Goal: Information Seeking & Learning: Learn about a topic

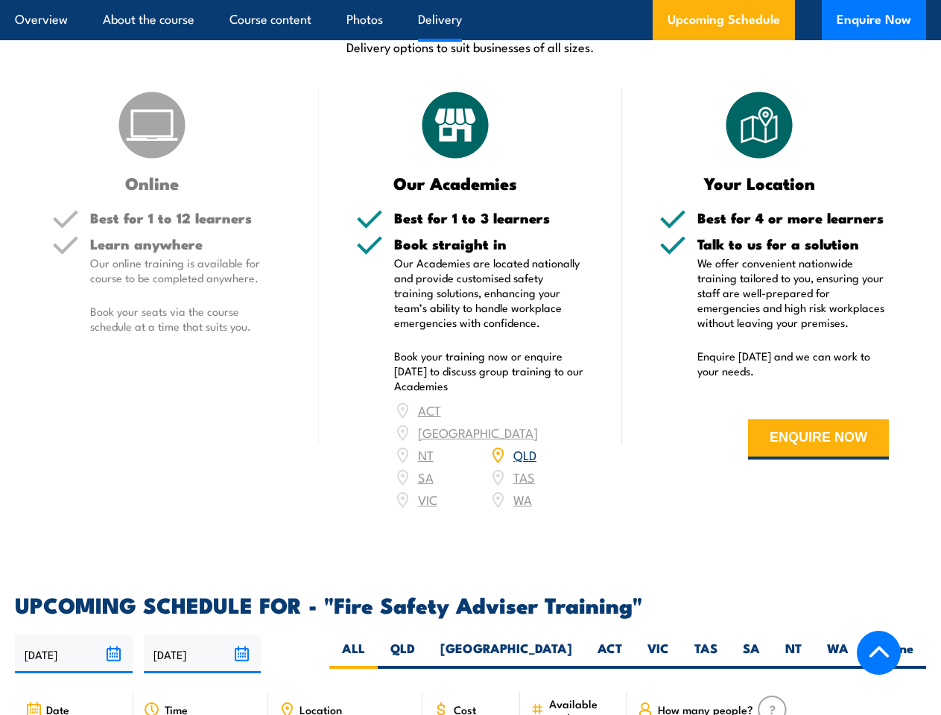
scroll to position [1922, 0]
click at [470, 0] on article "Overview About the course Course content Photos Delivery Upcoming Schedule Enqu…" at bounding box center [470, 20] width 911 height 40
click at [74, 635] on input "[DATE]" at bounding box center [74, 654] width 118 height 38
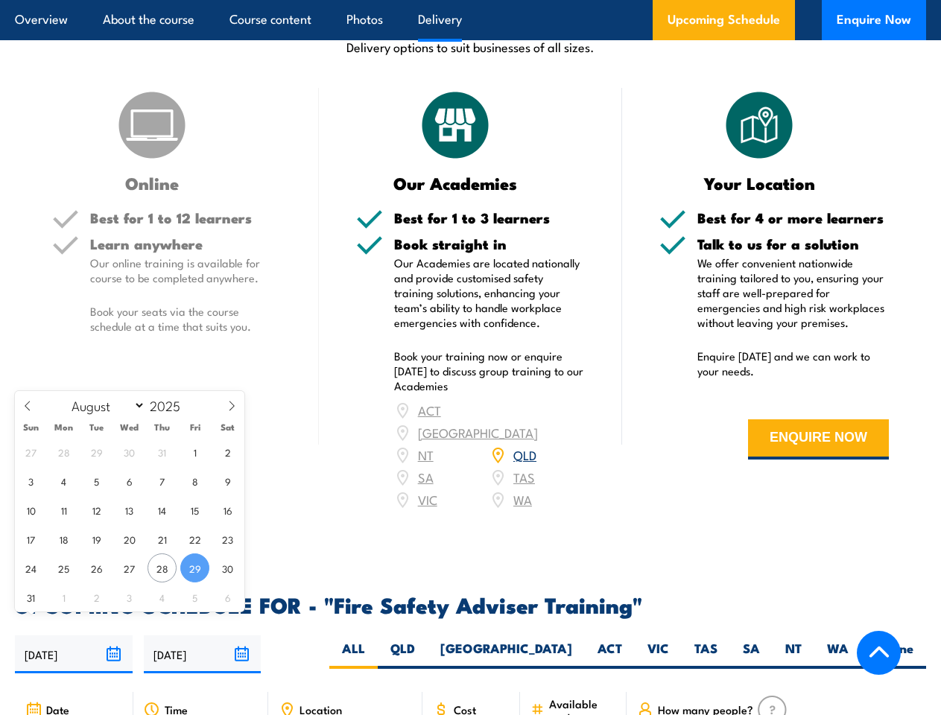
click at [203, 635] on input "[DATE]" at bounding box center [203, 654] width 118 height 38
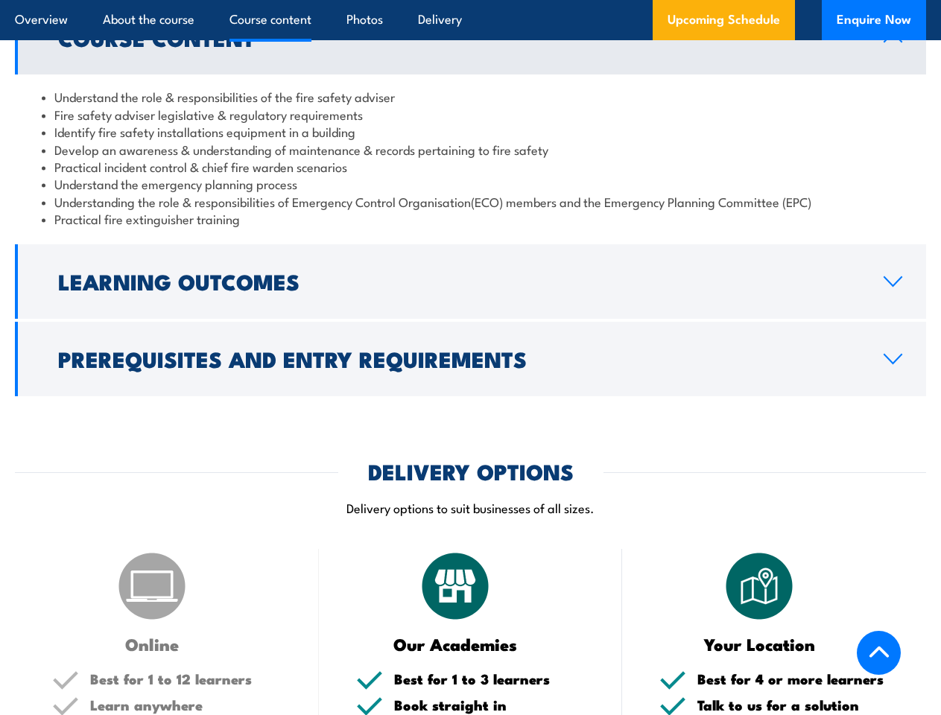
click at [470, 0] on article "Overview About the course Course content Photos Delivery Upcoming Schedule Enqu…" at bounding box center [470, 20] width 911 height 40
click at [470, 282] on h2 "Learning Outcomes" at bounding box center [459, 280] width 802 height 19
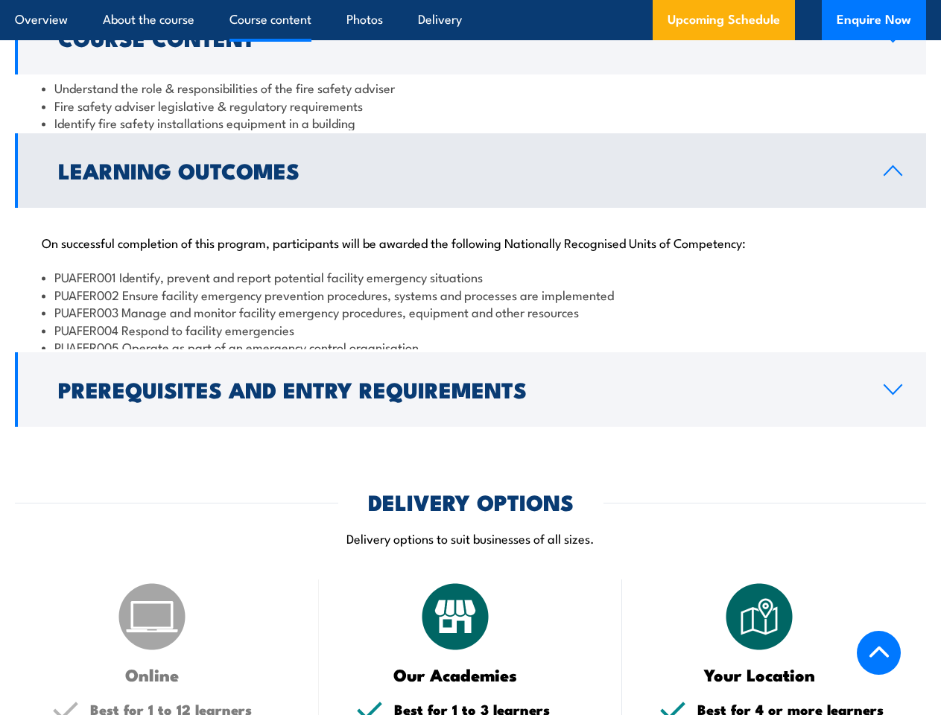
click at [470, 359] on link "Prerequisites and Entry Requirements" at bounding box center [470, 389] width 911 height 74
